Goal: Task Accomplishment & Management: Manage account settings

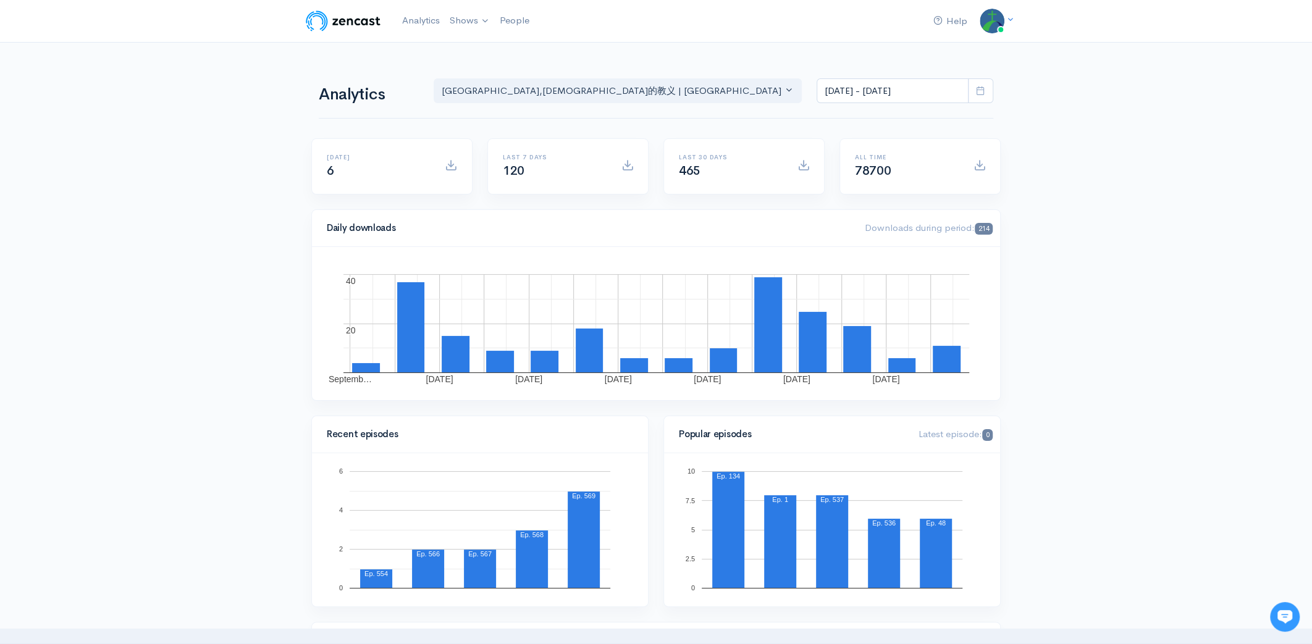
click at [346, 22] on img at bounding box center [343, 21] width 78 height 25
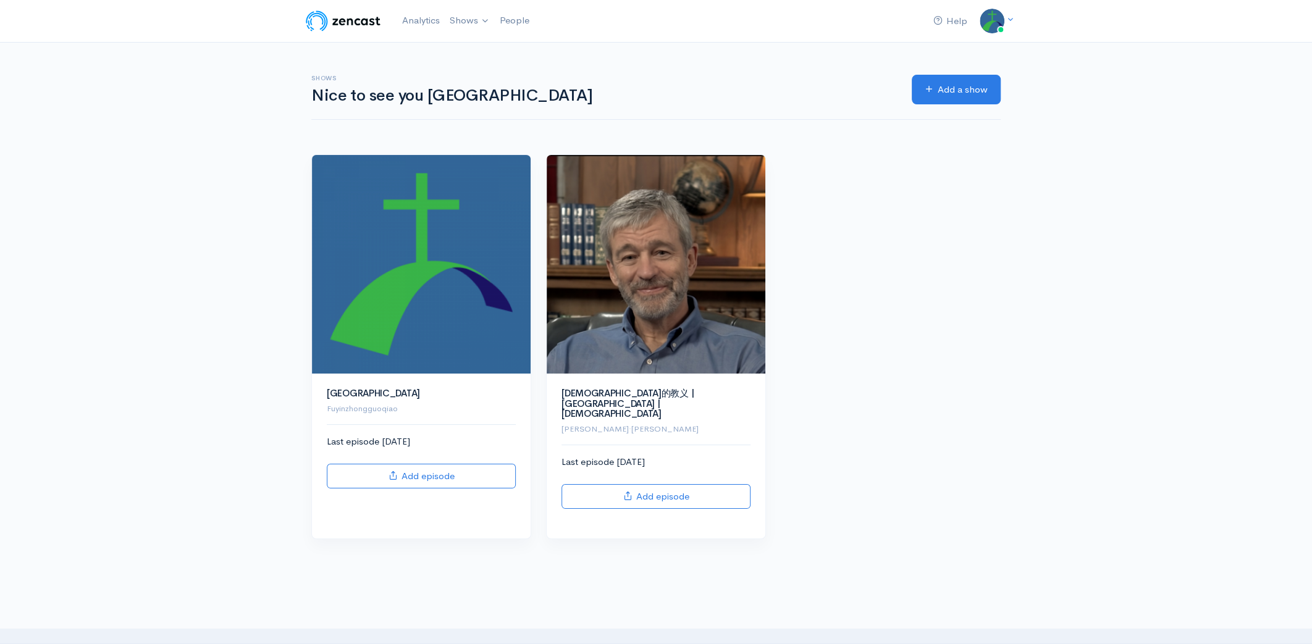
click at [348, 23] on img at bounding box center [343, 21] width 78 height 25
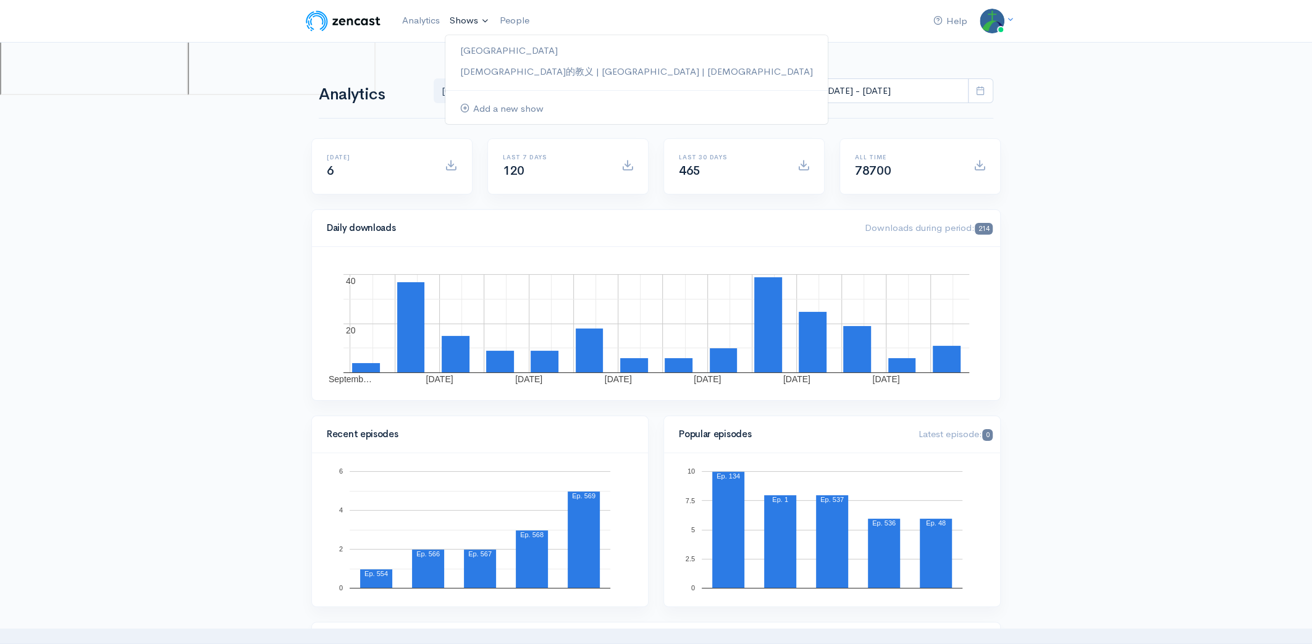
click at [471, 20] on link "Shows" at bounding box center [469, 20] width 49 height 27
click at [499, 77] on link "[DEMOGRAPHIC_DATA]的教义 | [GEOGRAPHIC_DATA] | [DEMOGRAPHIC_DATA]" at bounding box center [636, 72] width 382 height 22
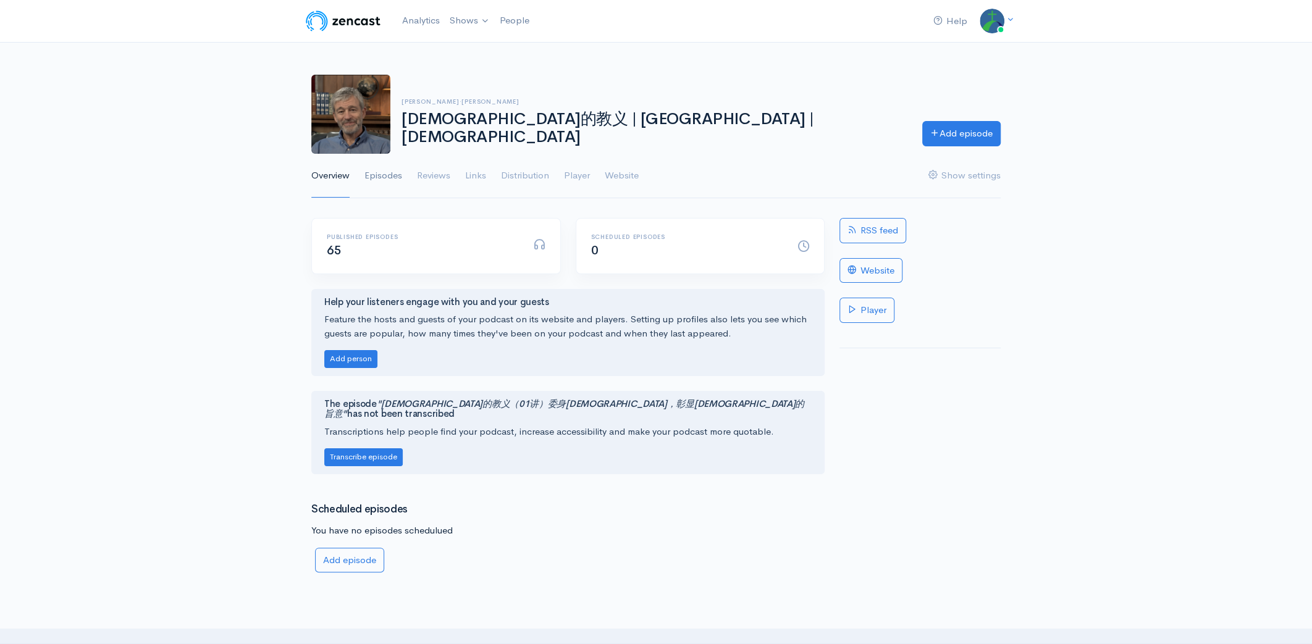
click at [377, 172] on link "Episodes" at bounding box center [383, 176] width 38 height 44
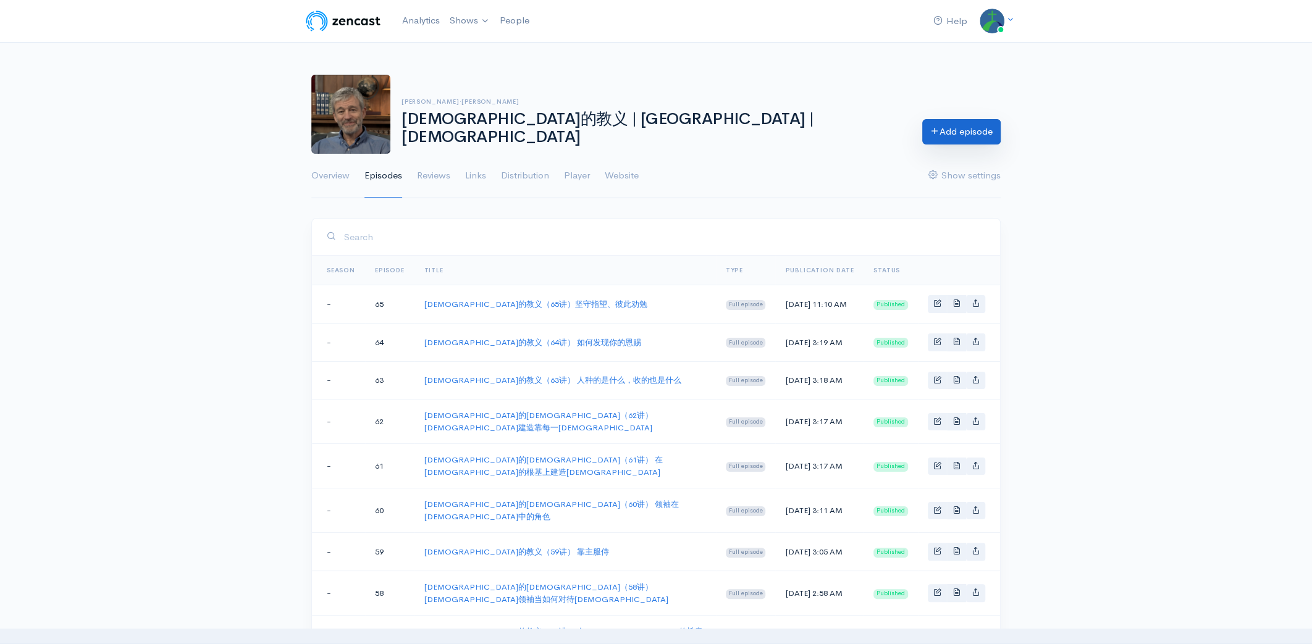
click at [972, 135] on link "Add episode" at bounding box center [961, 131] width 78 height 25
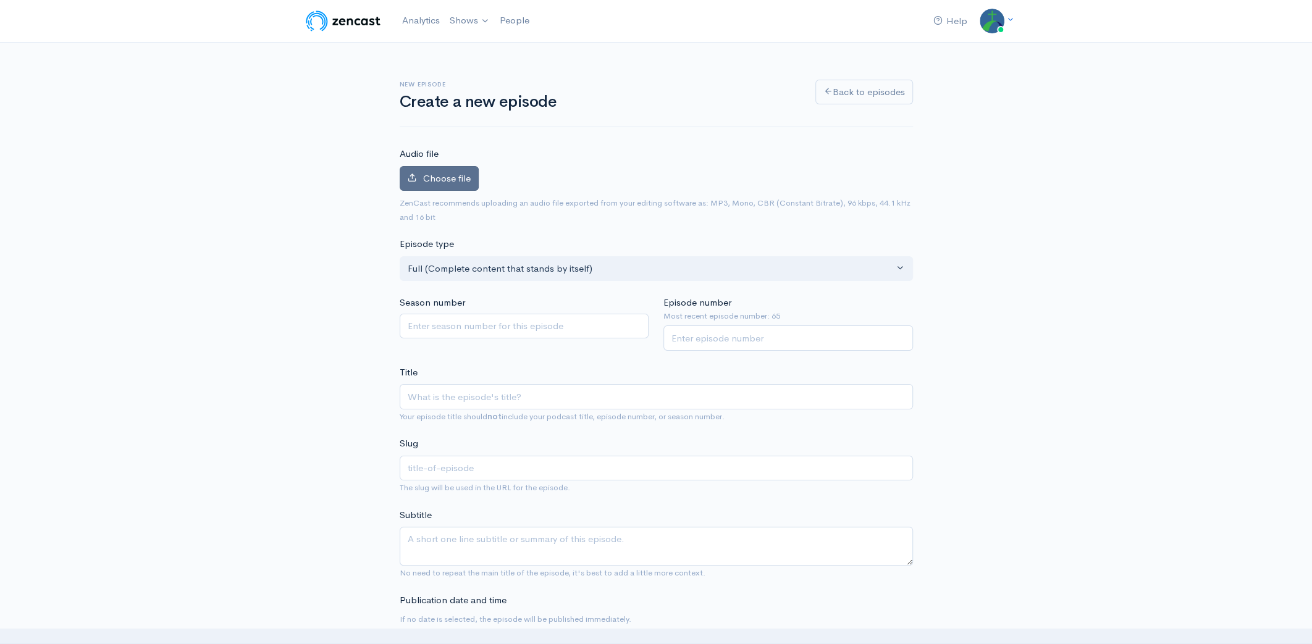
click at [458, 182] on span "Choose file" at bounding box center [447, 178] width 48 height 12
click at [0, 0] on input "Choose file" at bounding box center [0, 0] width 0 height 0
click at [429, 323] on input "Season number" at bounding box center [525, 326] width 250 height 25
click at [725, 335] on input "Episode number" at bounding box center [788, 338] width 250 height 25
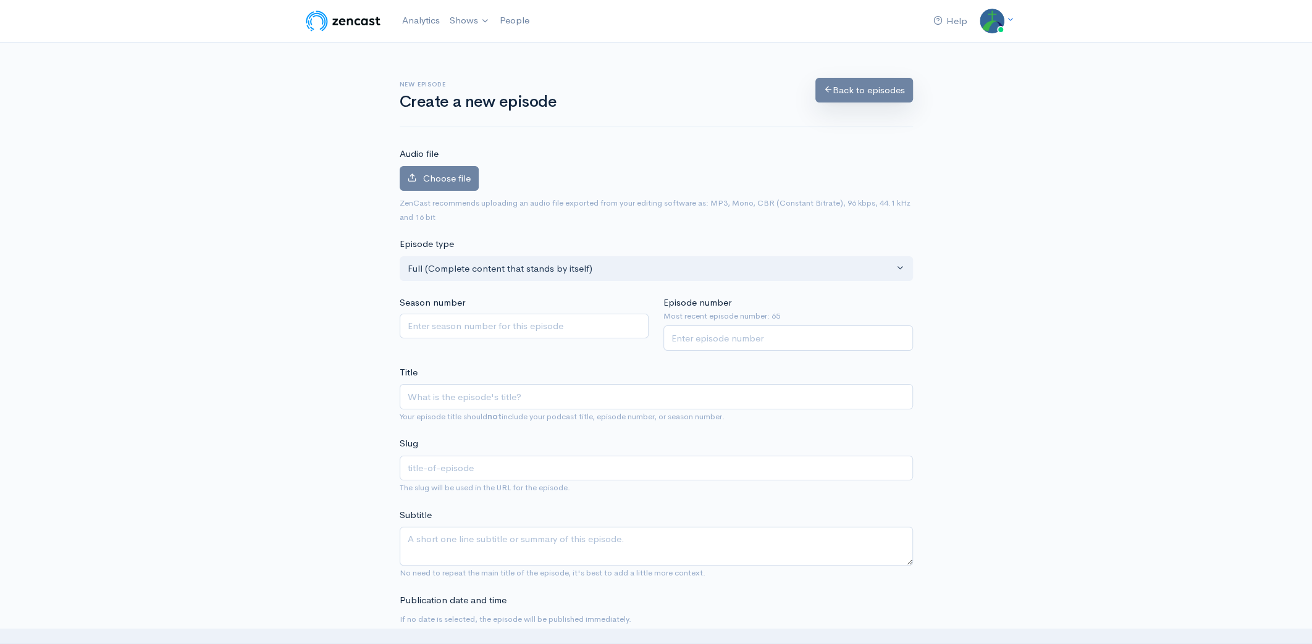
click at [846, 93] on link "Back to episodes" at bounding box center [864, 90] width 98 height 25
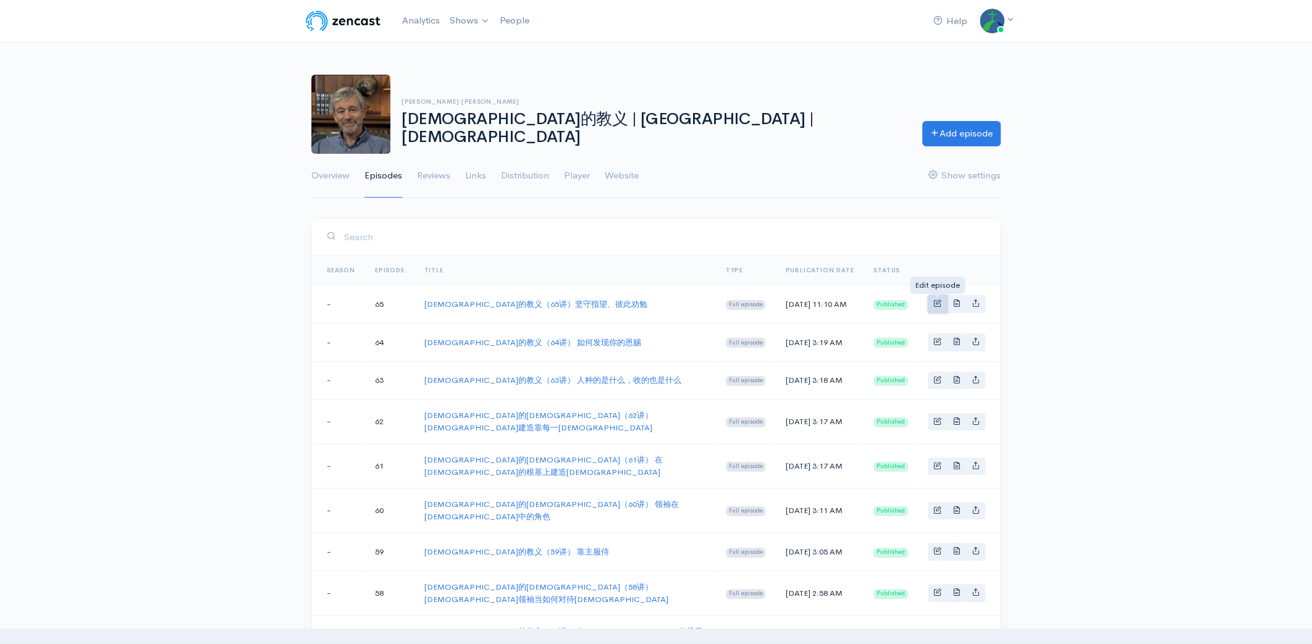
click at [936, 303] on span "Basic example" at bounding box center [937, 303] width 8 height 8
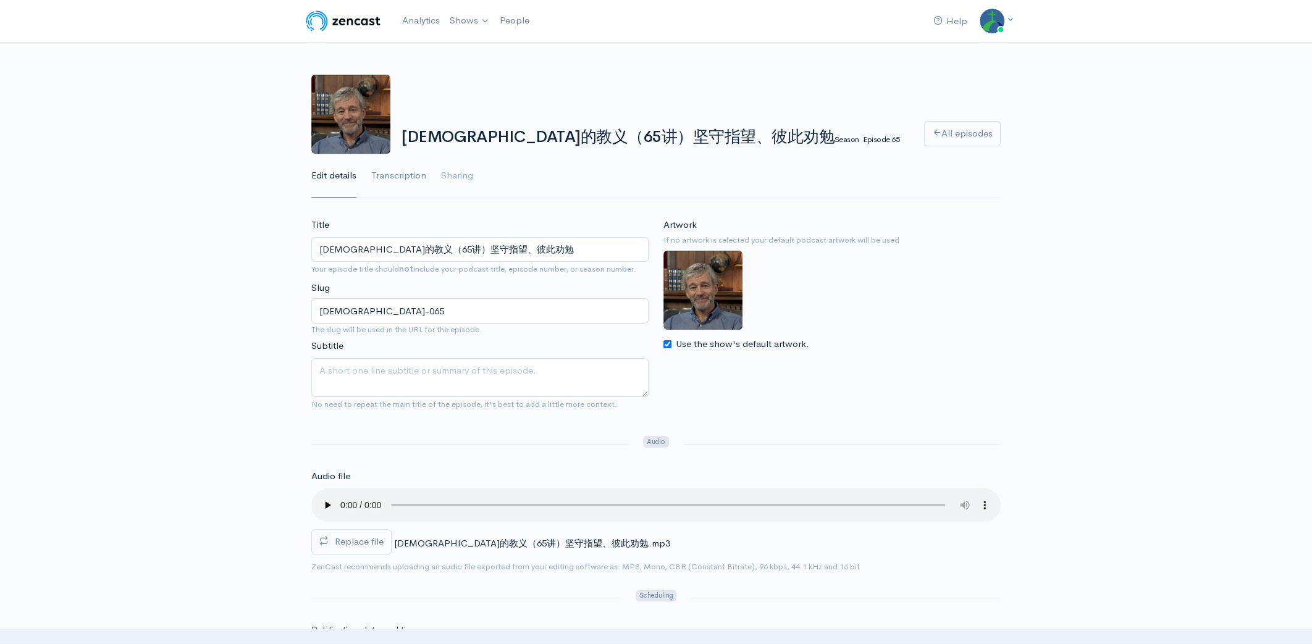
click at [396, 175] on link "Transcription" at bounding box center [398, 176] width 55 height 44
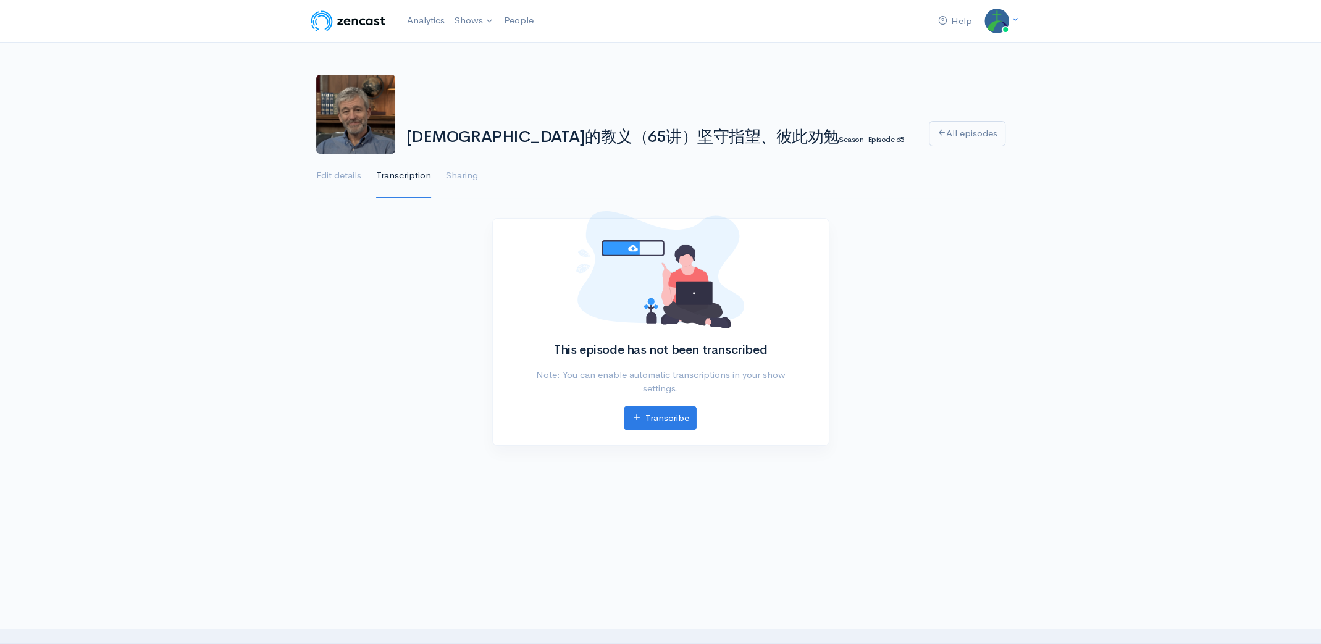
click at [454, 175] on link "Sharing" at bounding box center [462, 176] width 32 height 44
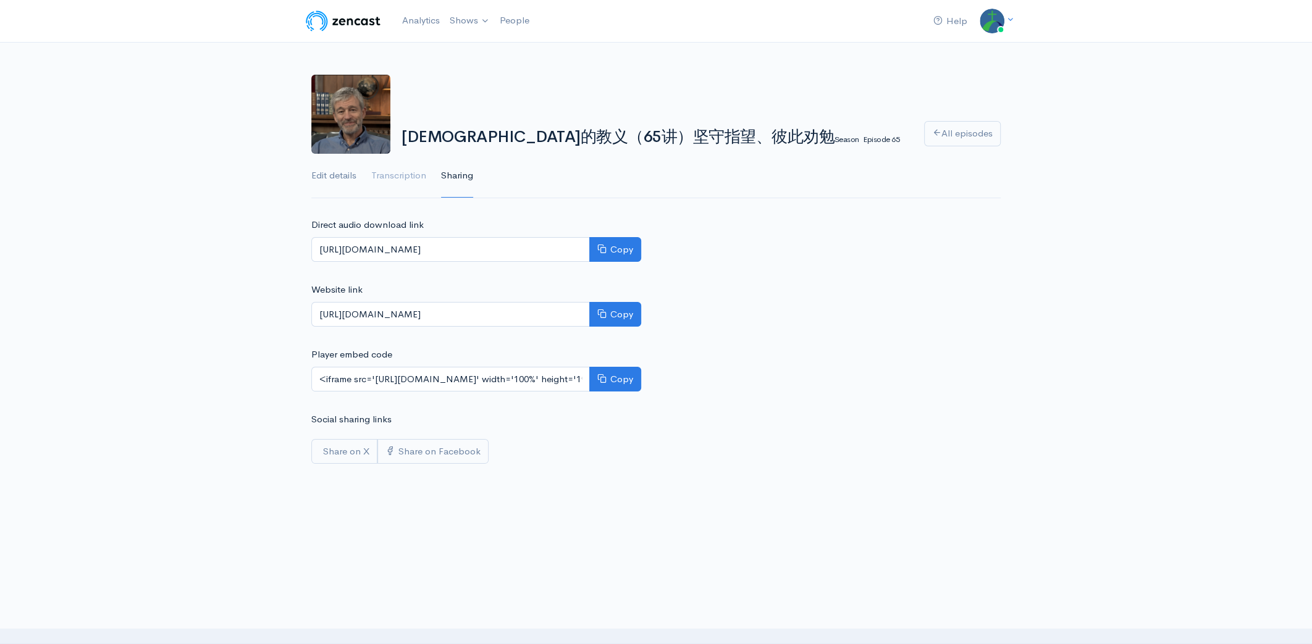
click at [347, 172] on link "Edit details" at bounding box center [333, 176] width 45 height 44
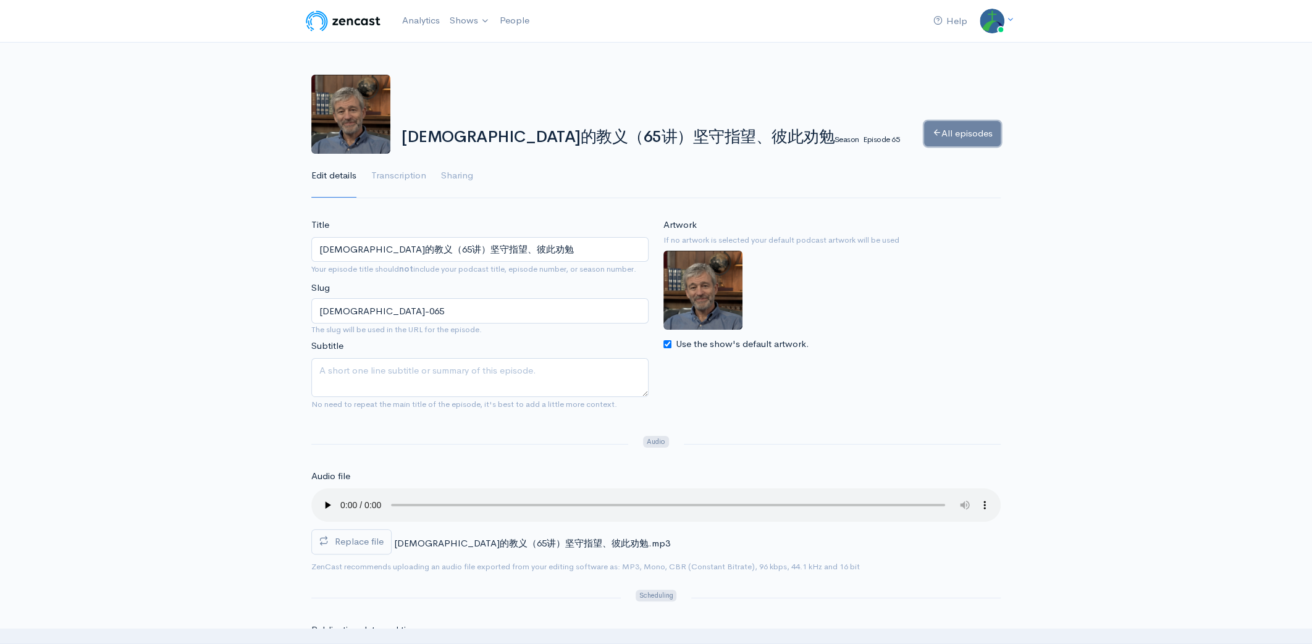
click at [977, 130] on link "All episodes" at bounding box center [962, 133] width 77 height 25
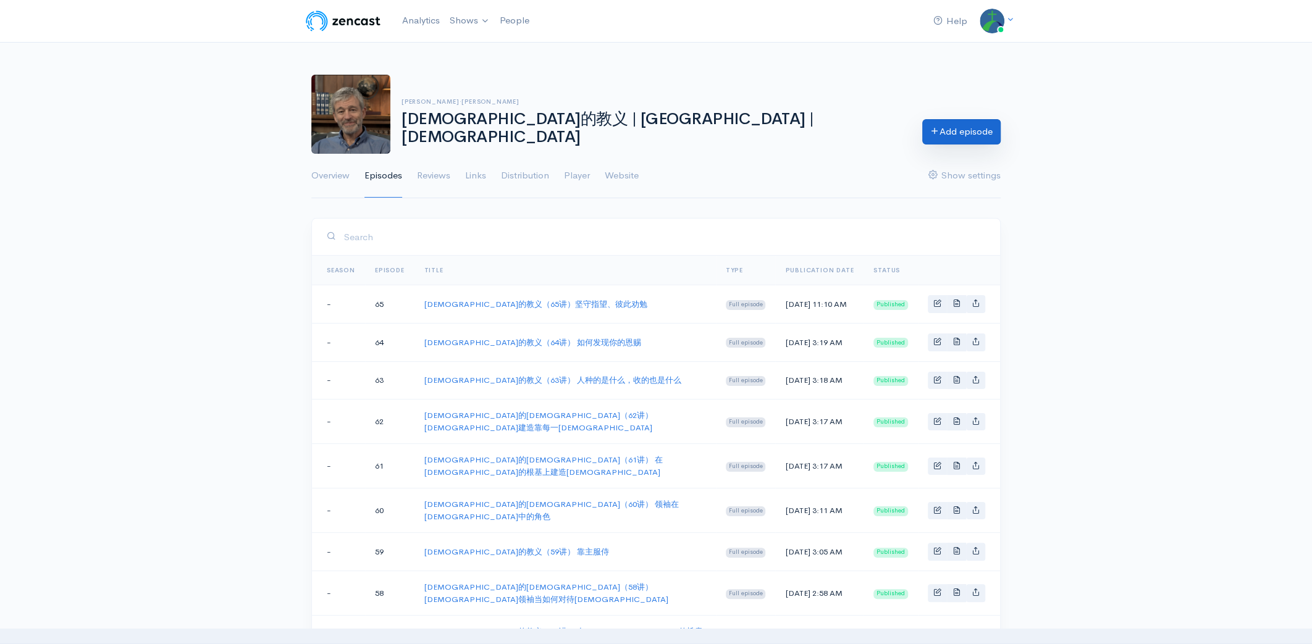
click at [983, 133] on link "Add episode" at bounding box center [961, 131] width 78 height 25
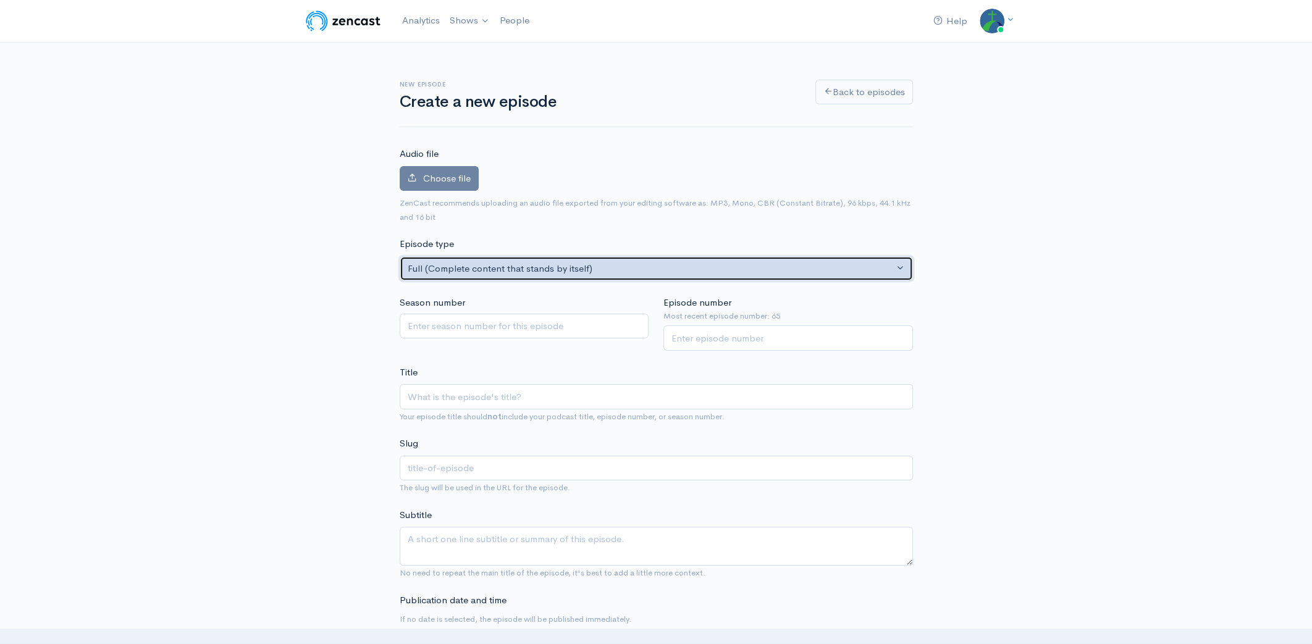
click at [458, 272] on div "Full (Complete content that stands by itself)" at bounding box center [651, 269] width 486 height 14
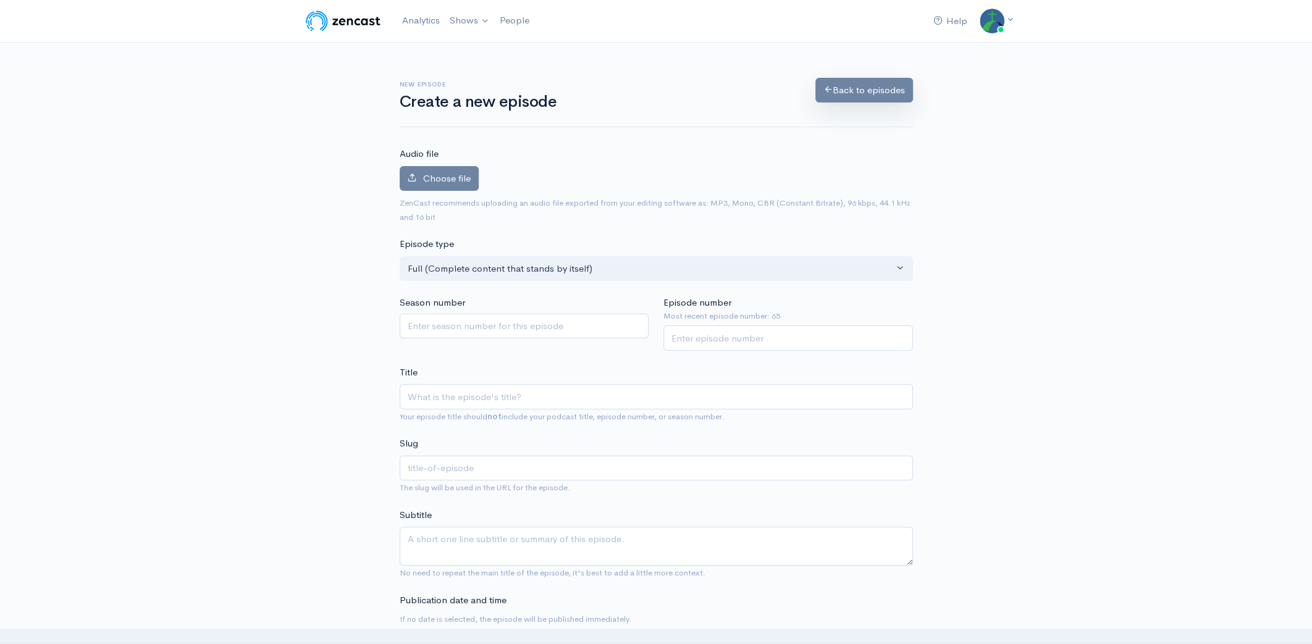
click at [879, 100] on link "Back to episodes" at bounding box center [864, 90] width 98 height 25
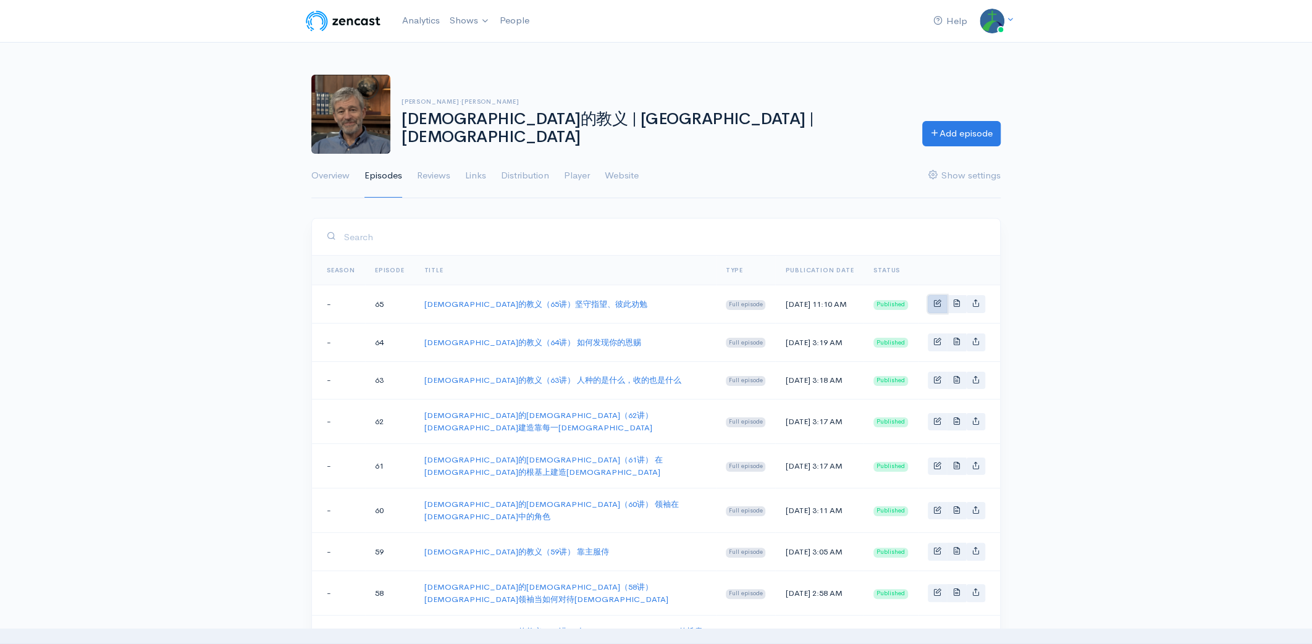
click at [934, 305] on span "Basic example" at bounding box center [937, 303] width 8 height 8
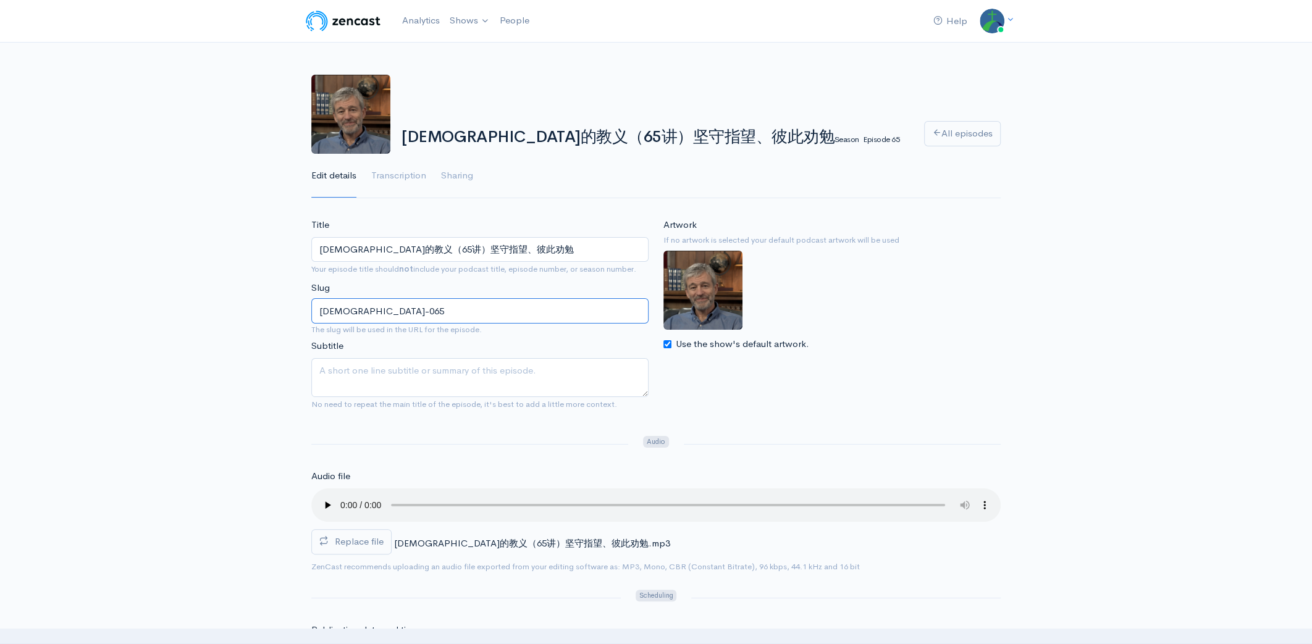
click at [321, 311] on input "[DEMOGRAPHIC_DATA]-065" at bounding box center [479, 310] width 337 height 25
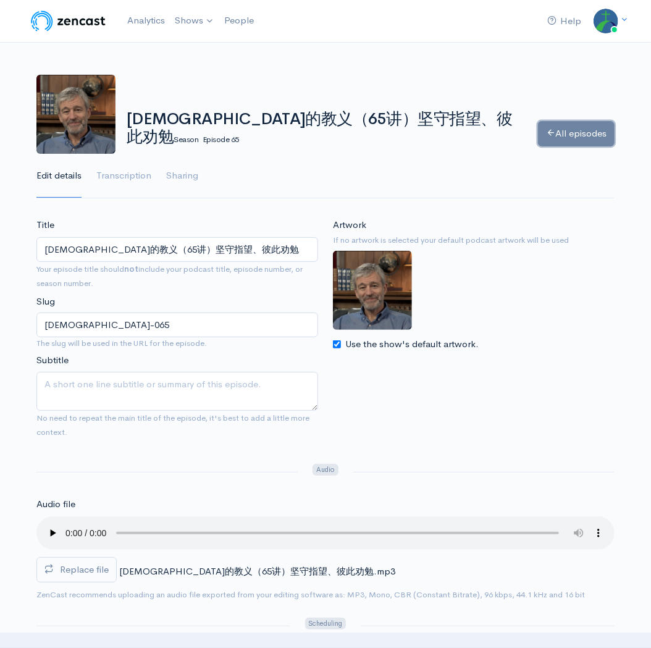
click at [587, 132] on link "All episodes" at bounding box center [576, 133] width 77 height 25
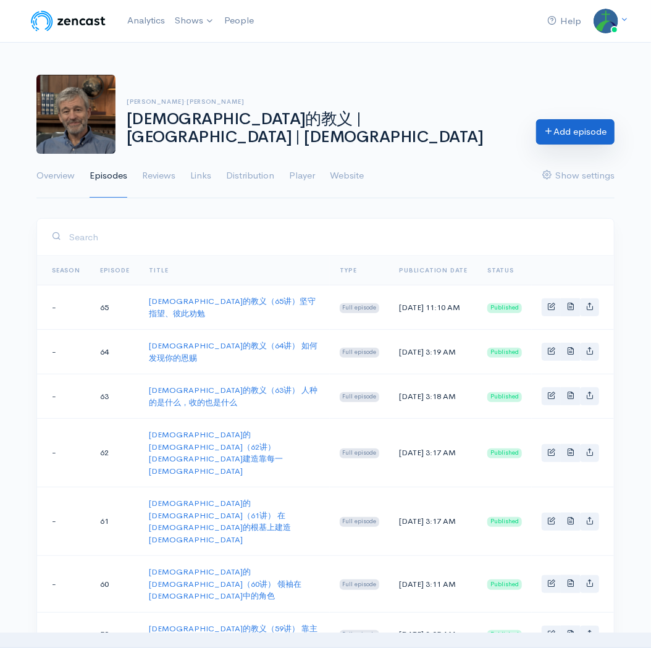
click at [580, 128] on link "Add episode" at bounding box center [575, 131] width 78 height 25
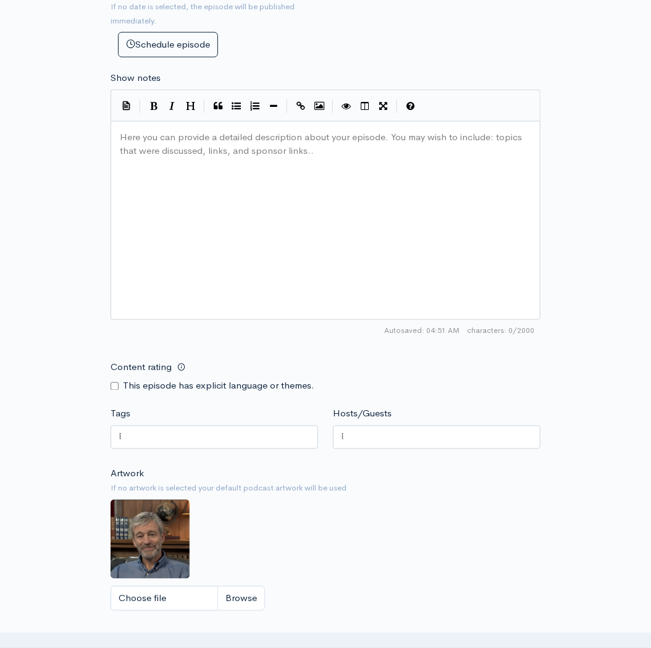
scroll to position [679, 0]
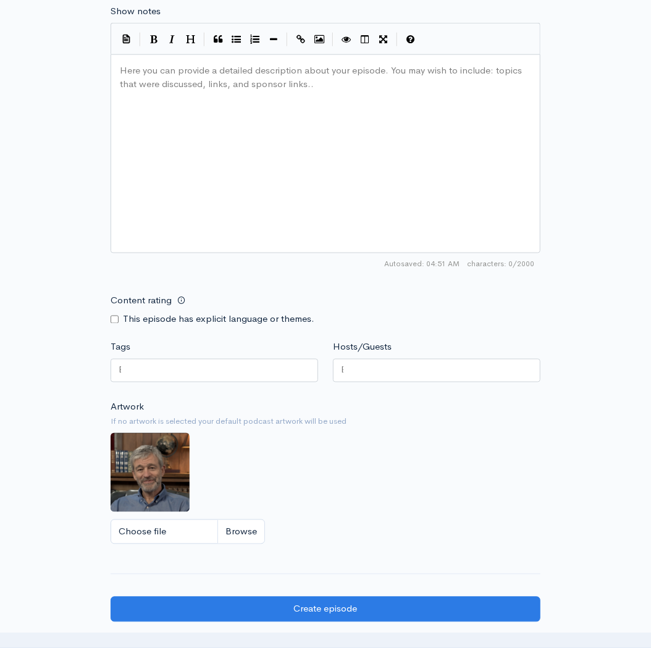
click at [242, 487] on div "Artwork If no artwork is selected your default podcast artwork will be used Cho…" at bounding box center [326, 476] width 430 height 152
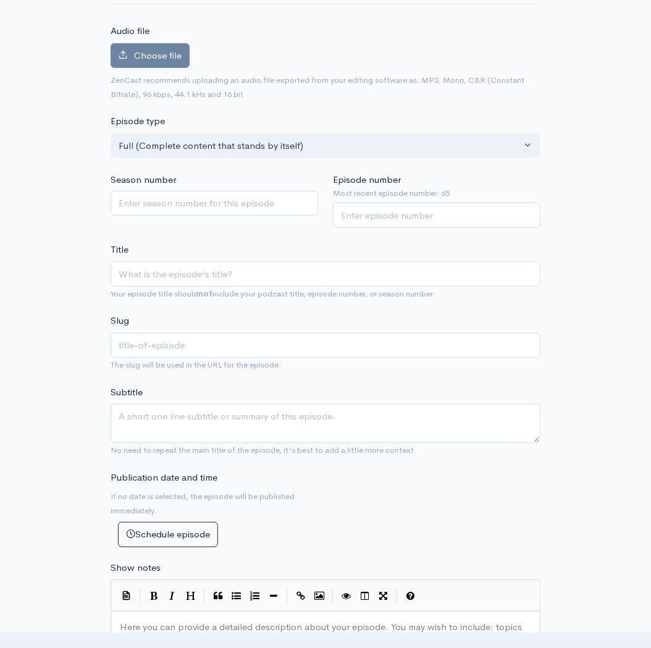
scroll to position [0, 0]
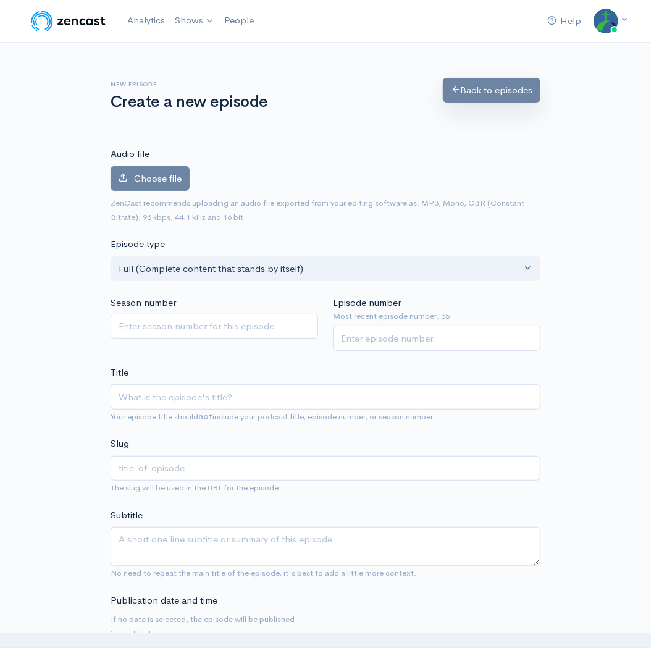
click at [494, 83] on link "Back to episodes" at bounding box center [492, 90] width 98 height 25
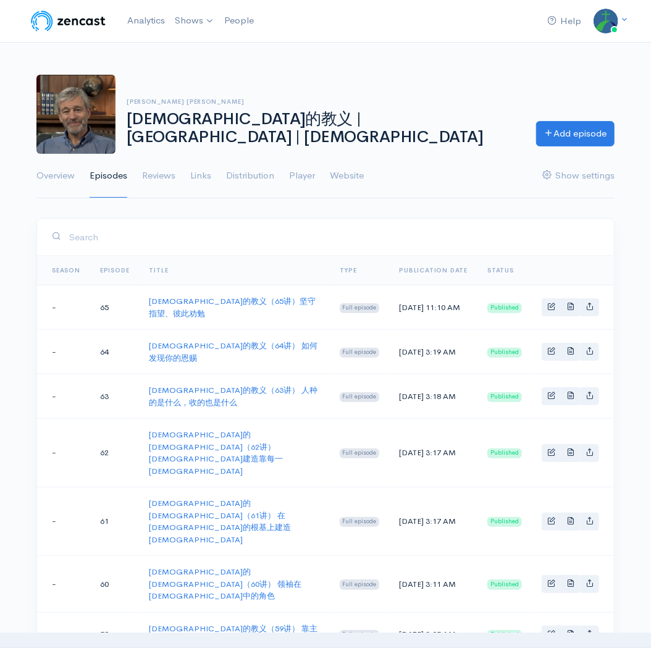
click at [115, 269] on link "Episode" at bounding box center [115, 270] width 30 height 8
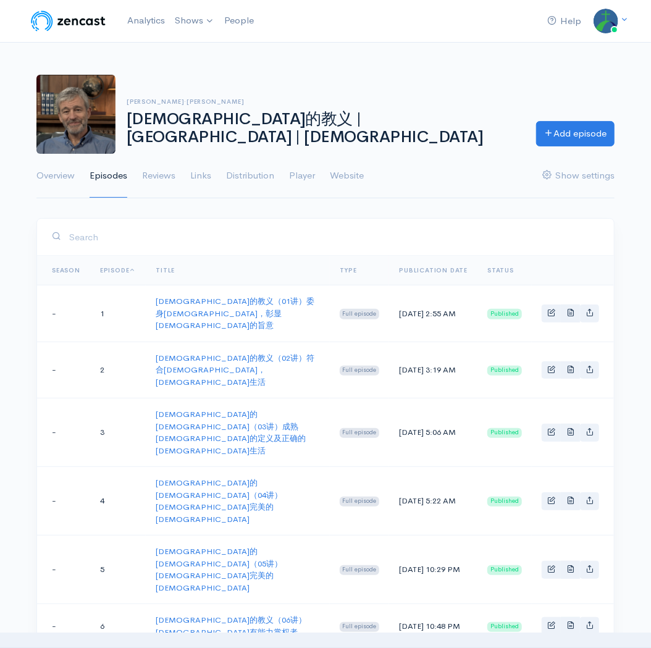
click at [106, 269] on link "Episode" at bounding box center [118, 270] width 36 height 8
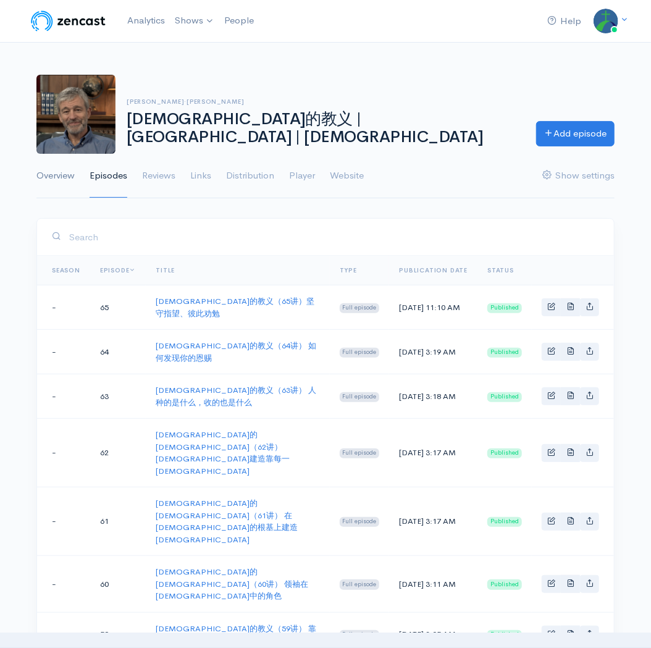
click at [67, 176] on link "Overview" at bounding box center [55, 176] width 38 height 44
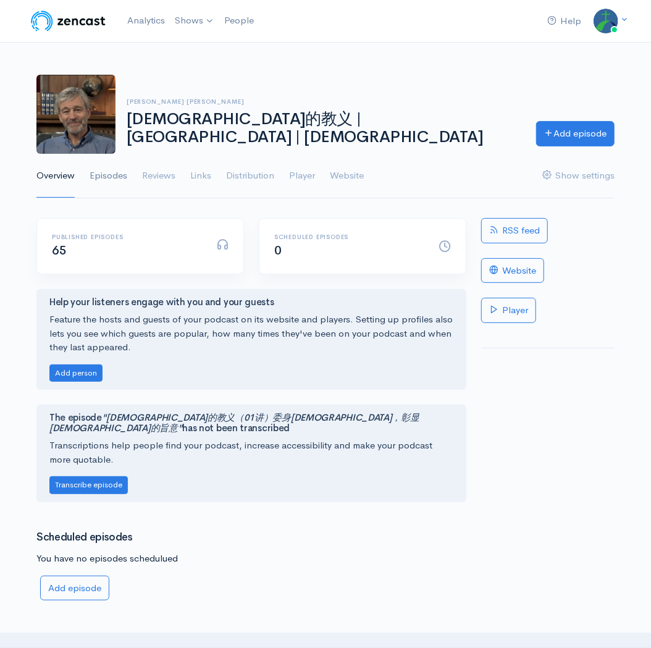
click at [114, 175] on link "Episodes" at bounding box center [109, 176] width 38 height 44
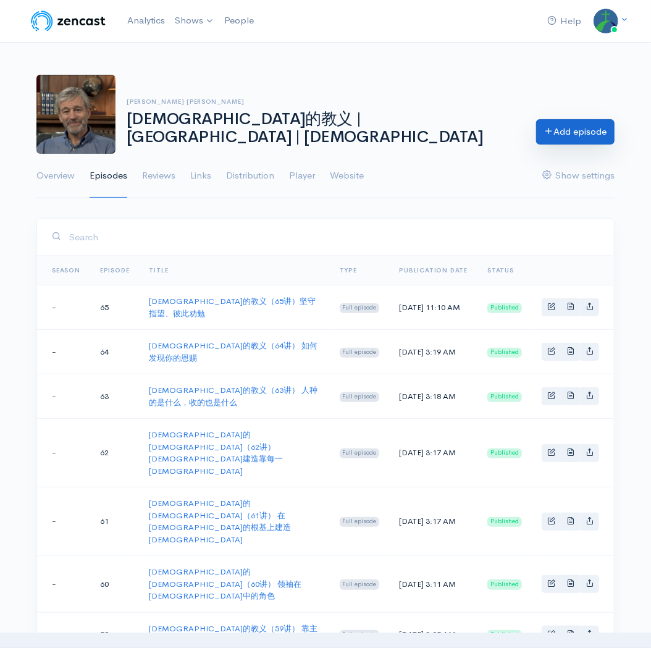
click at [574, 134] on link "Add episode" at bounding box center [575, 131] width 78 height 25
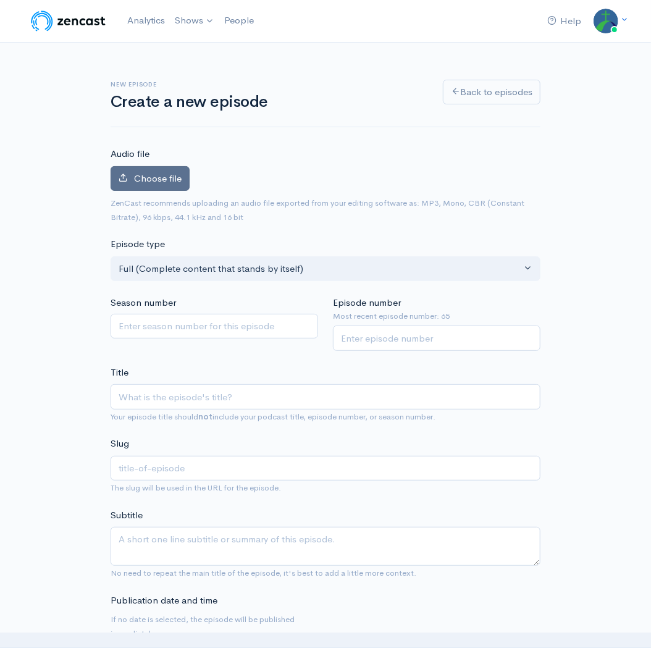
click at [157, 179] on span "Choose file" at bounding box center [158, 178] width 48 height 12
click at [0, 0] on input "Choose file" at bounding box center [0, 0] width 0 height 0
click at [485, 84] on link "Back to episodes" at bounding box center [492, 90] width 98 height 25
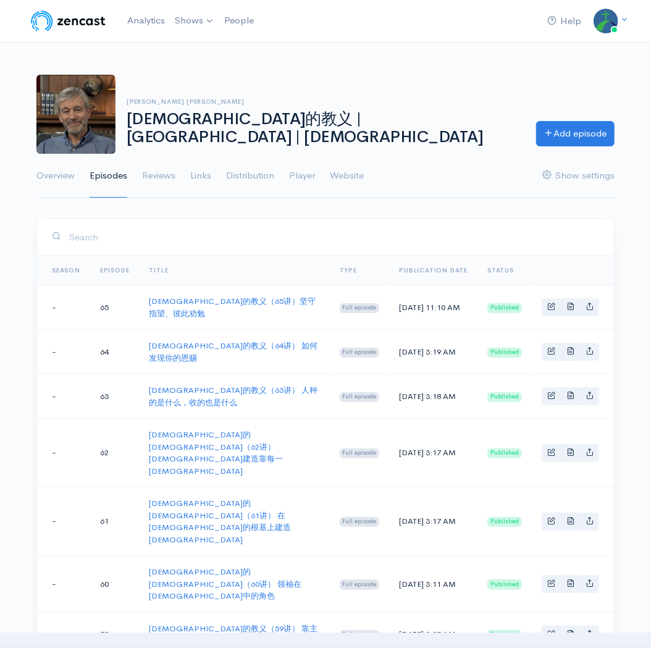
drag, startPoint x: 87, startPoint y: 174, endPoint x: 130, endPoint y: 177, distance: 42.7
click at [130, 177] on ul "Overview Episodes Reviews Links Distribution Player Website Show settings" at bounding box center [325, 176] width 578 height 44
copy link "Episodes"
